Goal: Check status: Check status

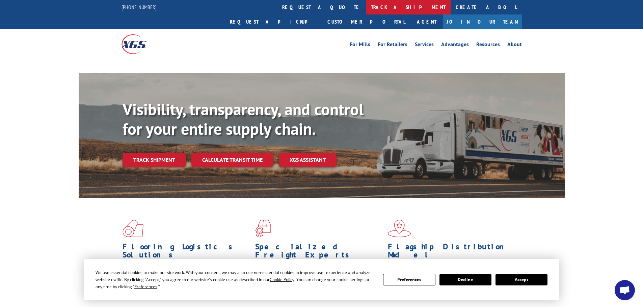
click at [366, 7] on link "track a shipment" at bounding box center [408, 7] width 85 height 15
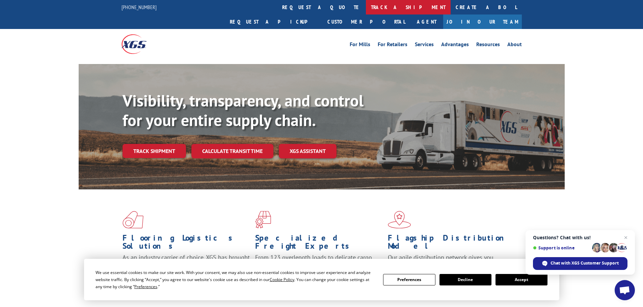
click at [366, 7] on link "track a shipment" at bounding box center [408, 7] width 85 height 15
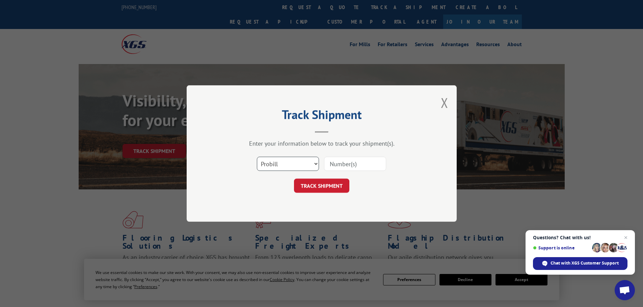
click at [281, 165] on select "Select category... Probill BOL PO" at bounding box center [288, 164] width 62 height 14
select select "bol"
click at [257, 157] on select "Select category... Probill BOL PO" at bounding box center [288, 164] width 62 height 14
click at [341, 165] on input at bounding box center [355, 164] width 62 height 14
paste input "448036"
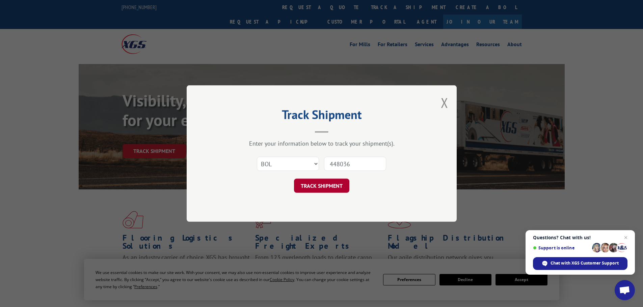
type input "448036"
click at [320, 185] on button "TRACK SHIPMENT" at bounding box center [321, 186] width 55 height 14
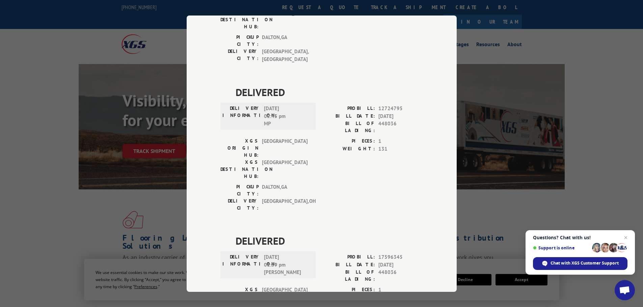
scroll to position [145, 0]
